Goal: Information Seeking & Learning: Find specific page/section

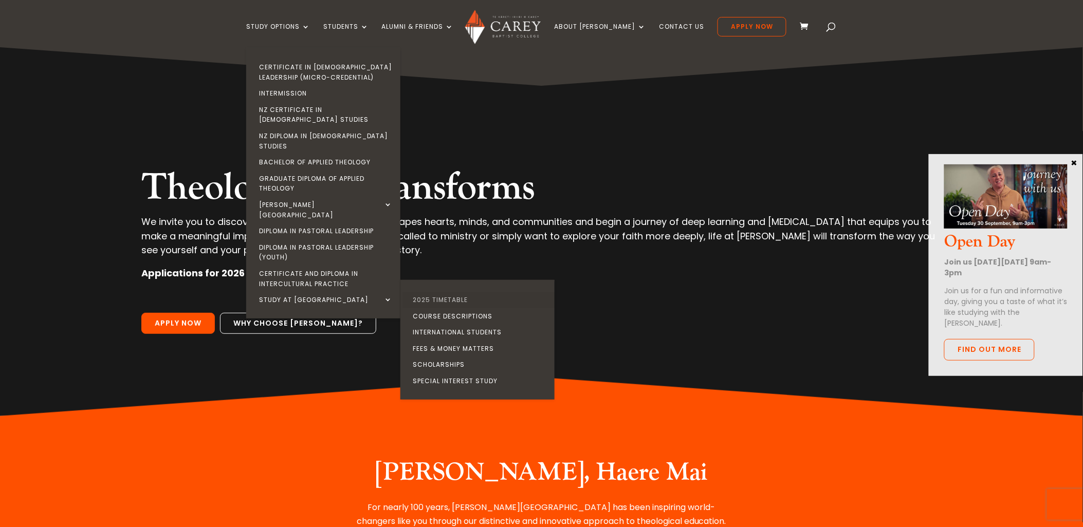
click at [458, 292] on link "2025 Timetable" at bounding box center [480, 300] width 154 height 16
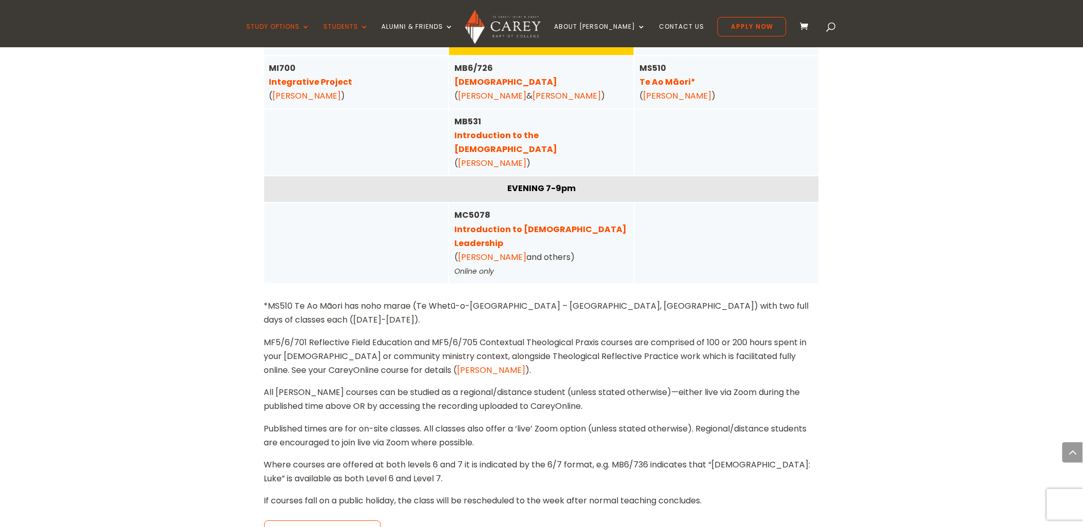
scroll to position [970, 0]
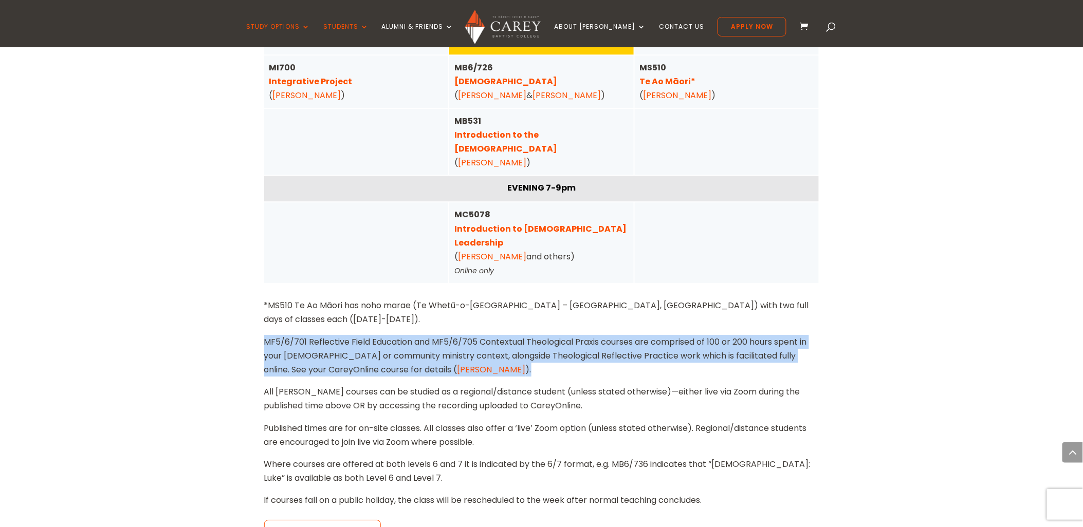
drag, startPoint x: 481, startPoint y: 342, endPoint x: 253, endPoint y: 315, distance: 230.2
copy div "MF5/6/701 Reflective Field Education and MF5/6/705 Contextual Theological Praxi…"
